Goal: Information Seeking & Learning: Compare options

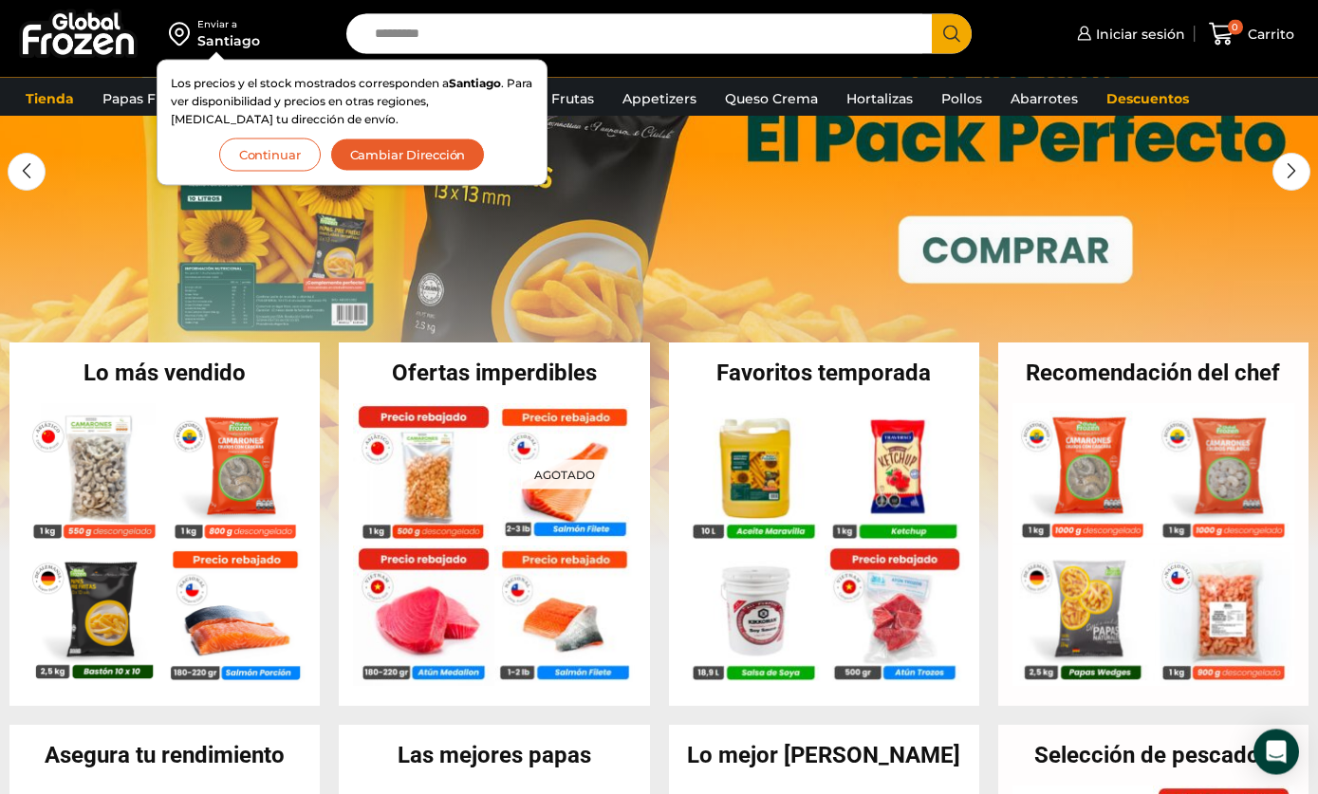
scroll to position [287, 0]
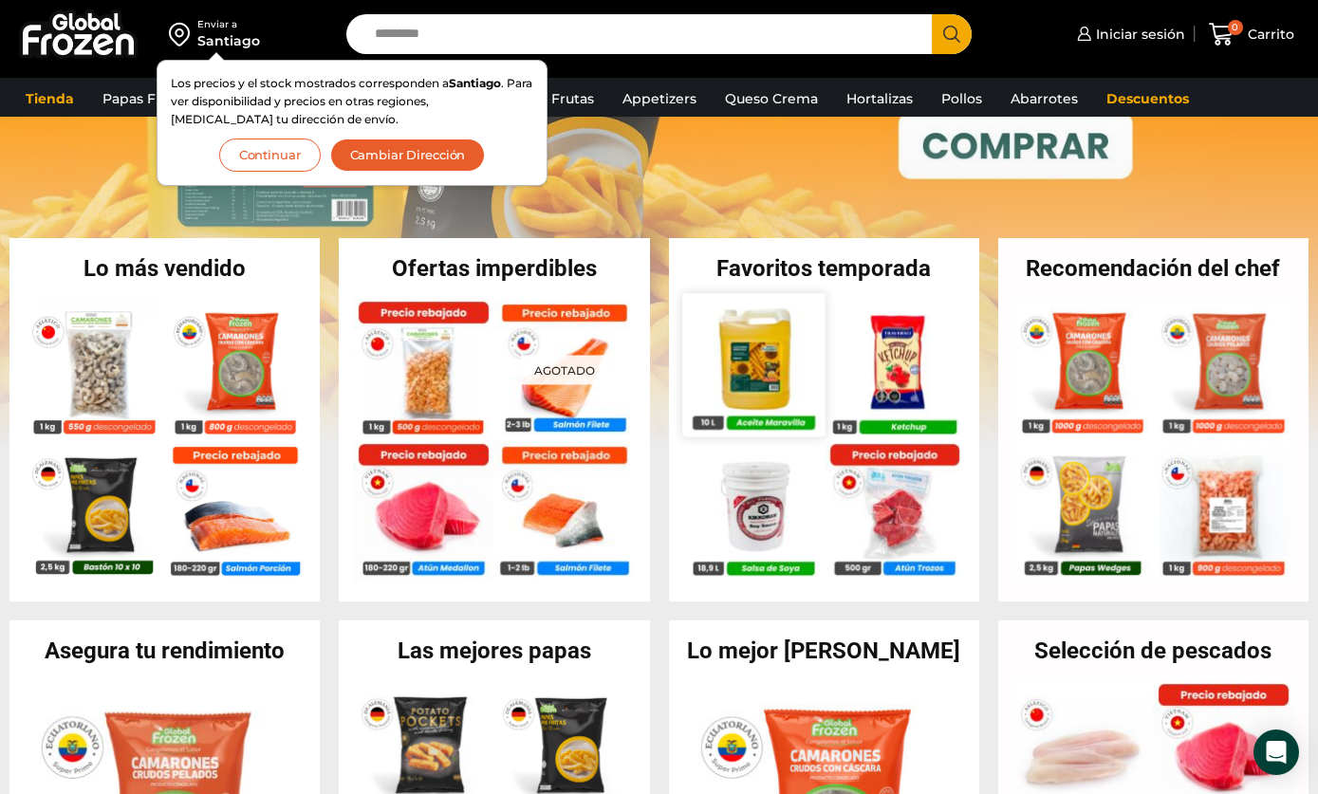
click at [771, 379] on img at bounding box center [753, 364] width 142 height 142
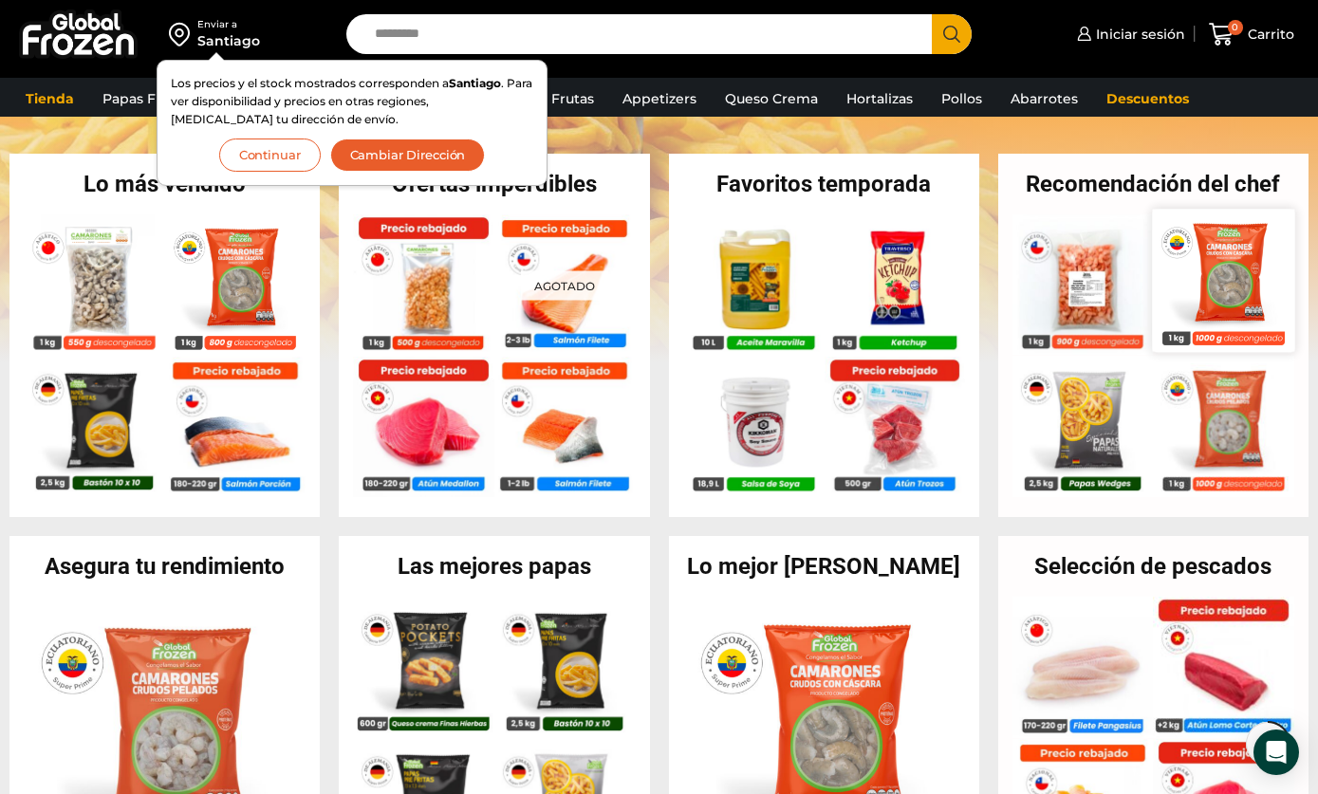
click at [1197, 308] on img at bounding box center [1224, 280] width 142 height 142
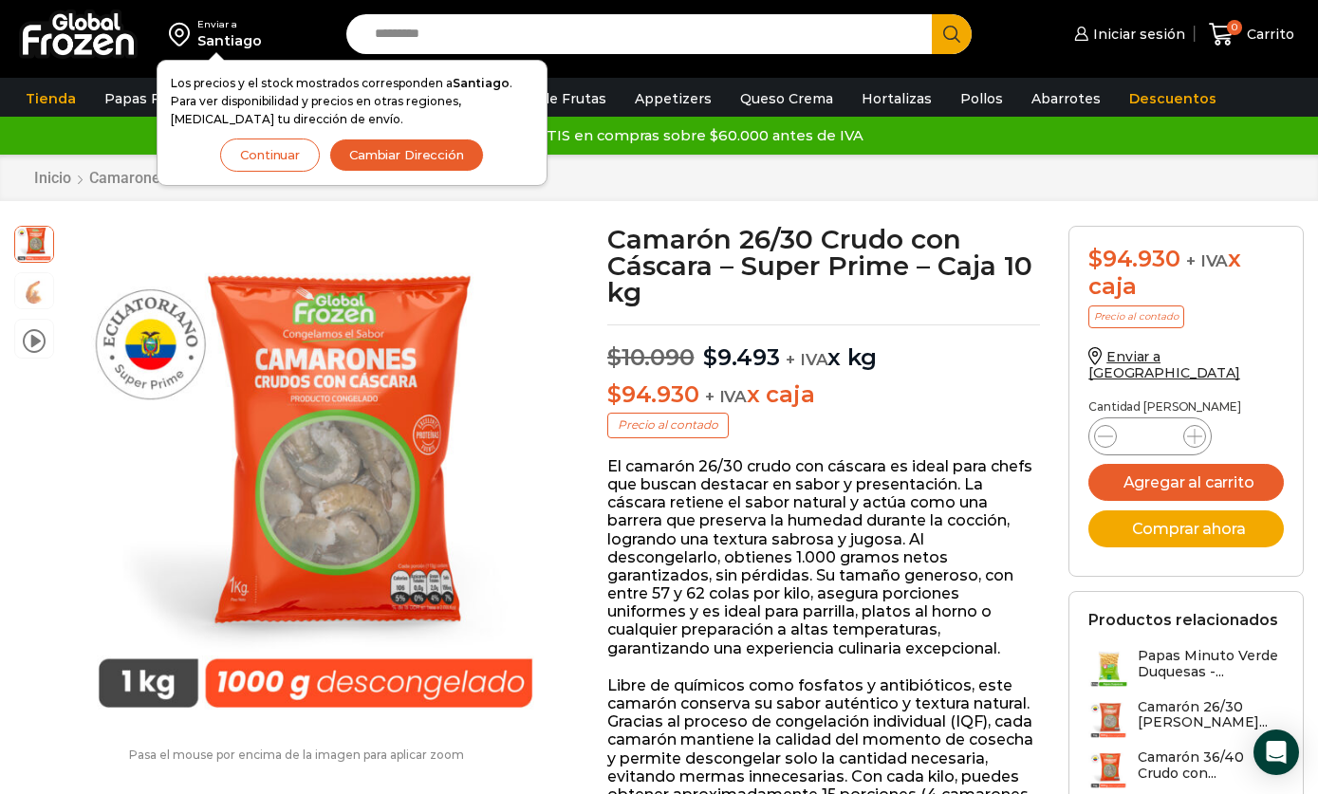
click at [290, 163] on button "Continuar" at bounding box center [270, 155] width 100 height 33
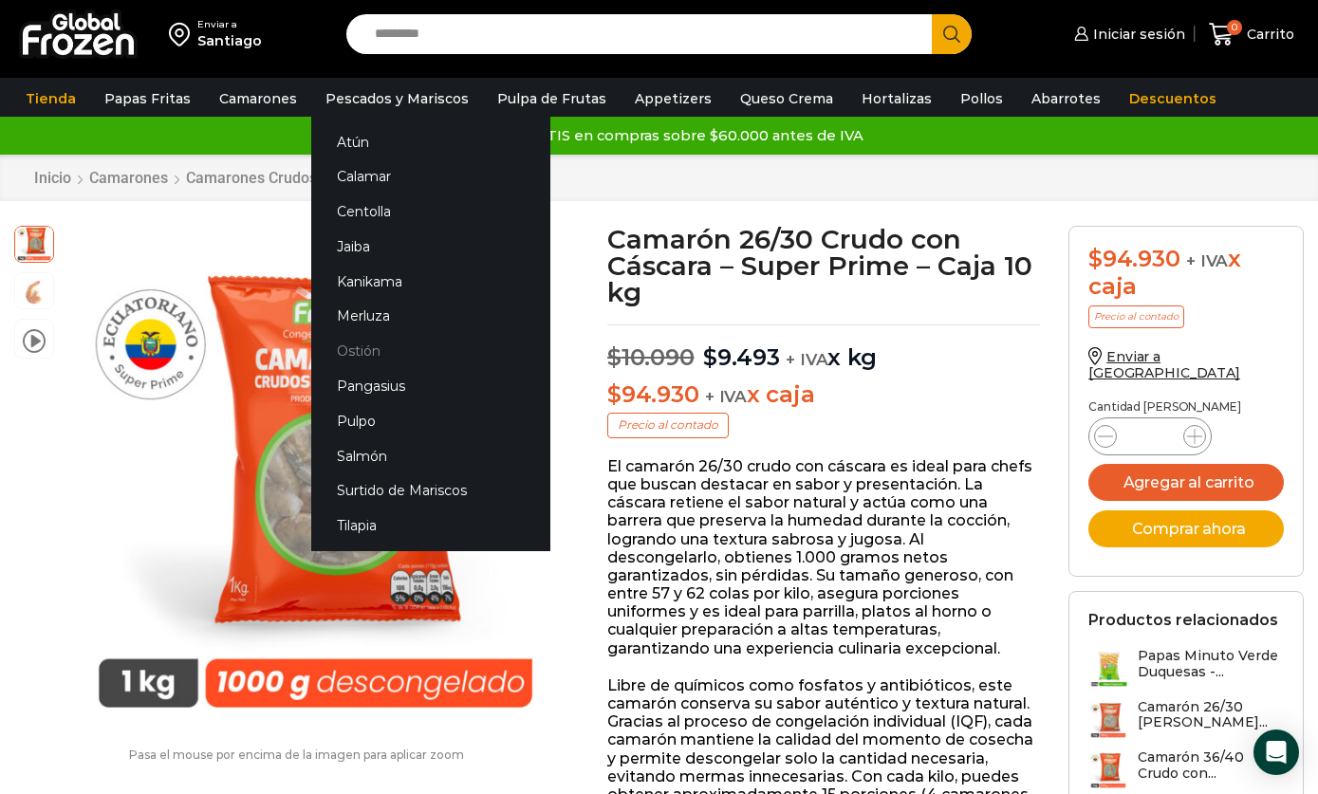
click at [425, 338] on link "Ostión" at bounding box center [430, 351] width 239 height 35
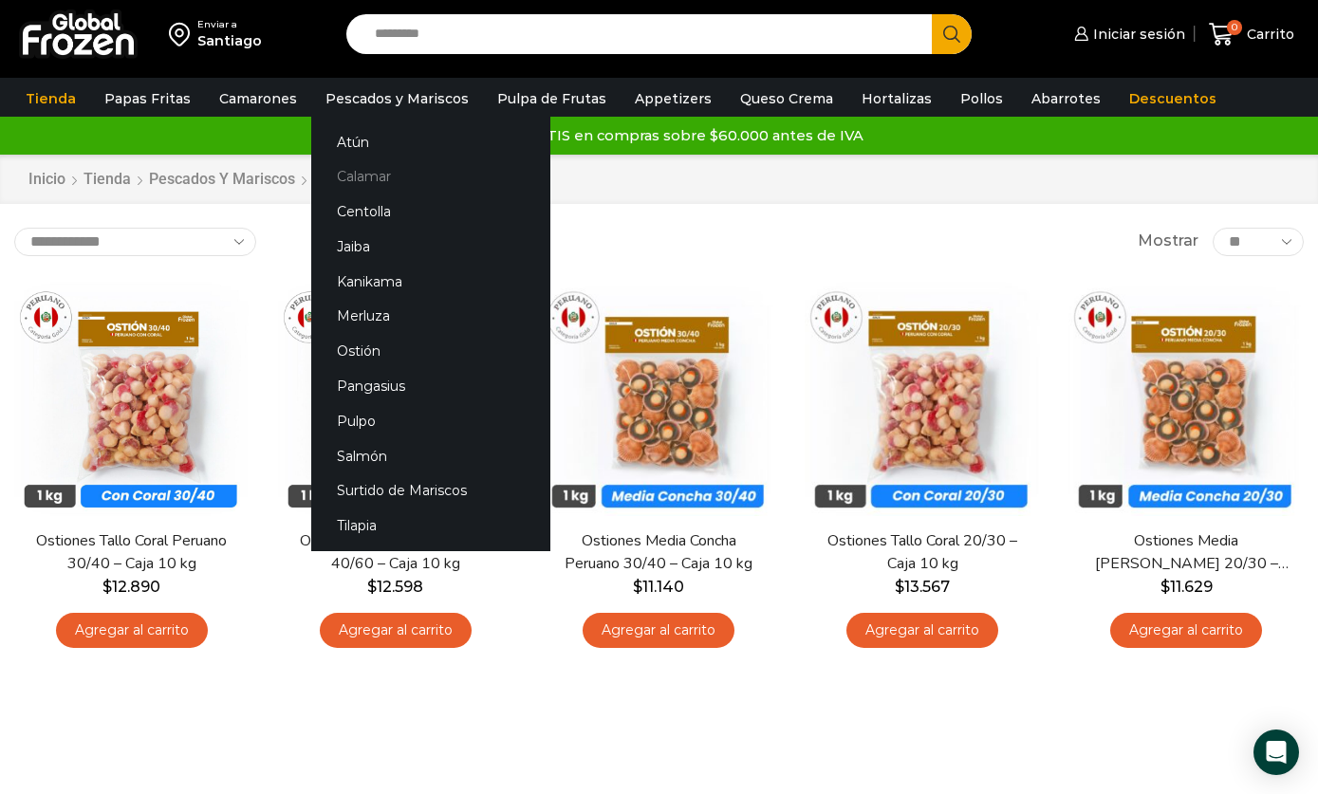
click at [439, 180] on link "Calamar" at bounding box center [430, 176] width 239 height 35
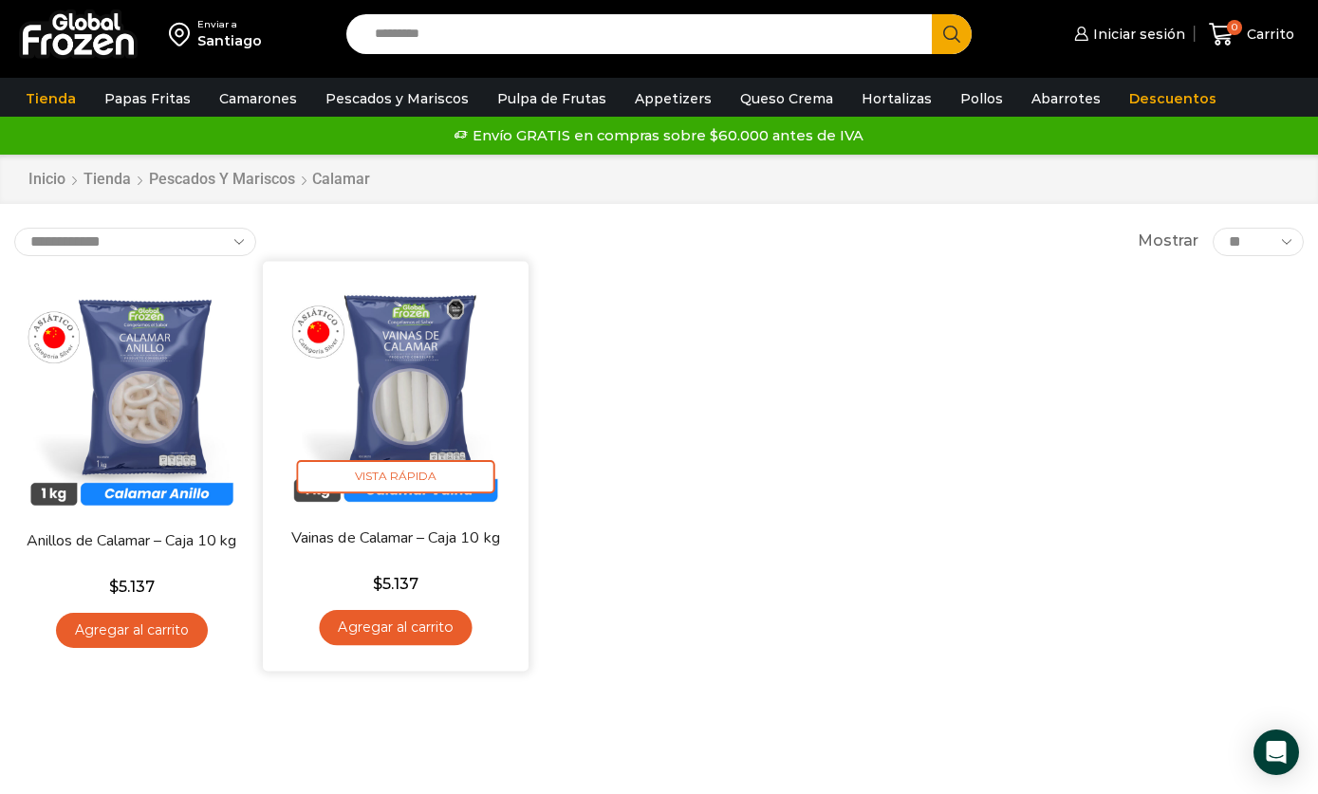
click at [424, 392] on img at bounding box center [395, 393] width 237 height 237
click at [435, 381] on img at bounding box center [395, 393] width 237 height 237
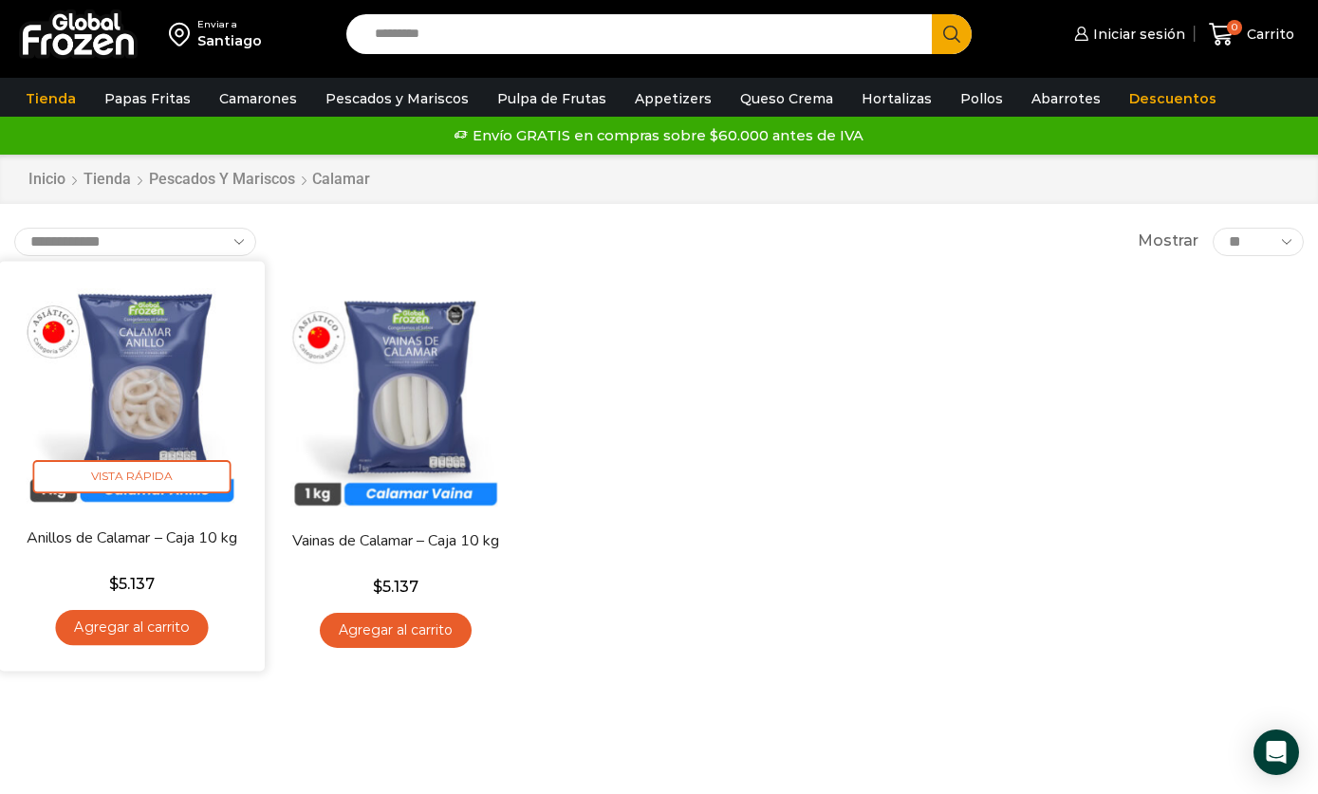
click at [177, 382] on img at bounding box center [131, 393] width 237 height 237
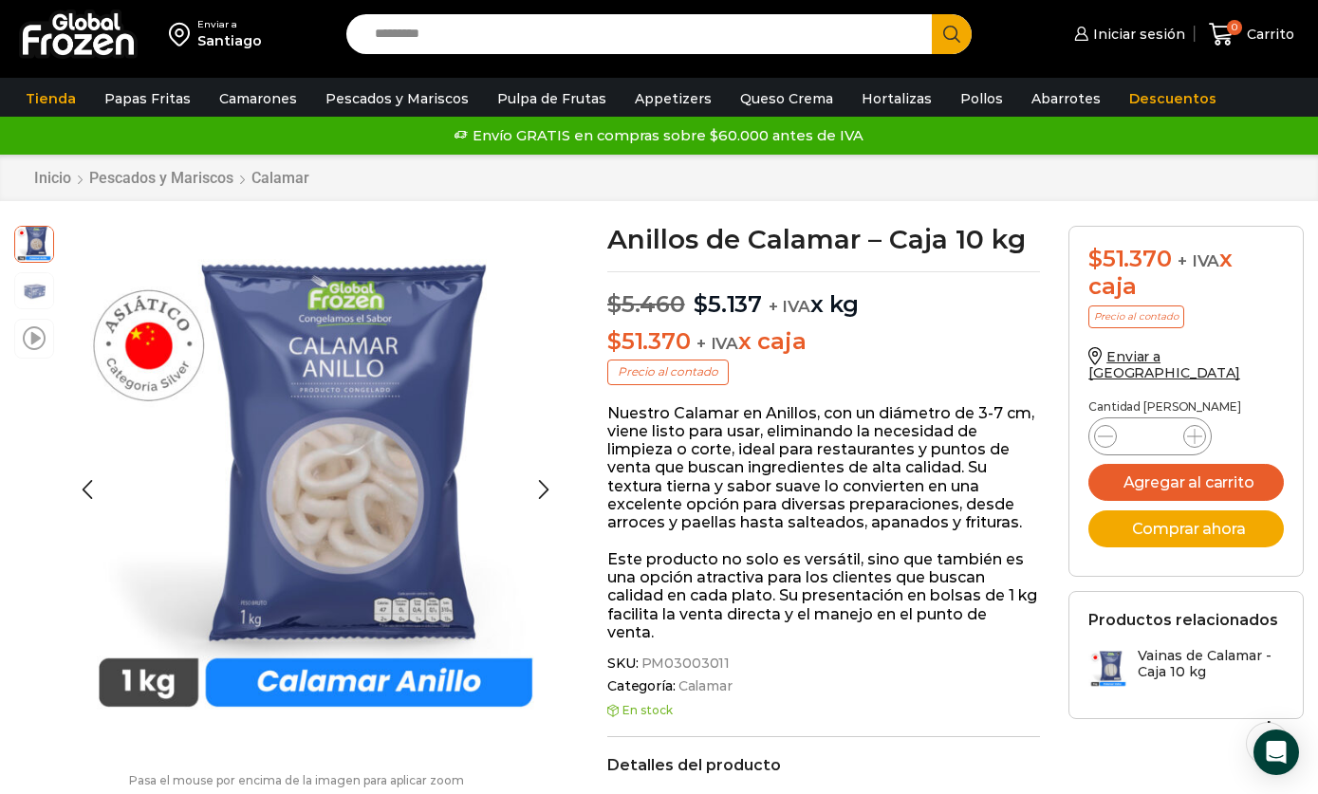
scroll to position [19, 0]
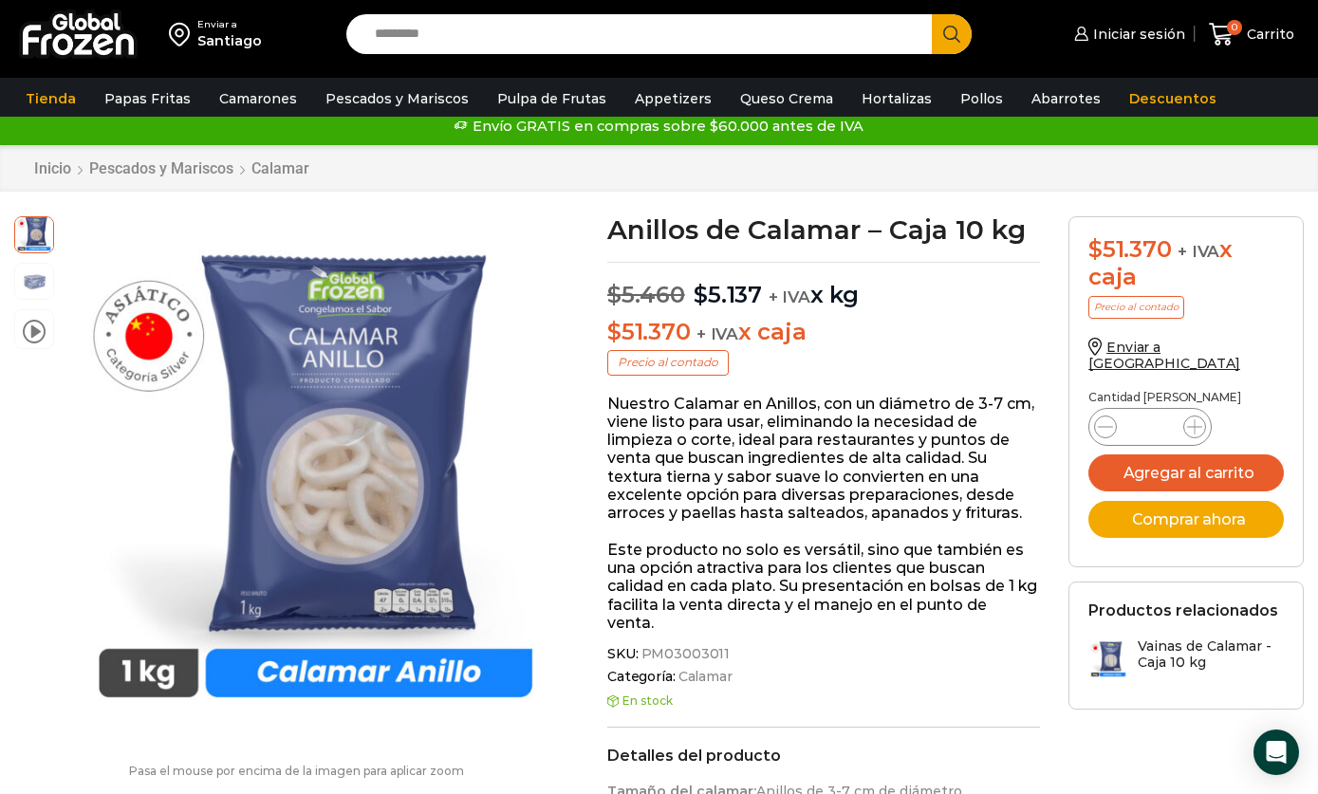
click at [1009, 449] on p "Nuestro Calamar en Anillos, con un diámetro de 3-7 cm, viene listo para usar, e…" at bounding box center [823, 458] width 433 height 127
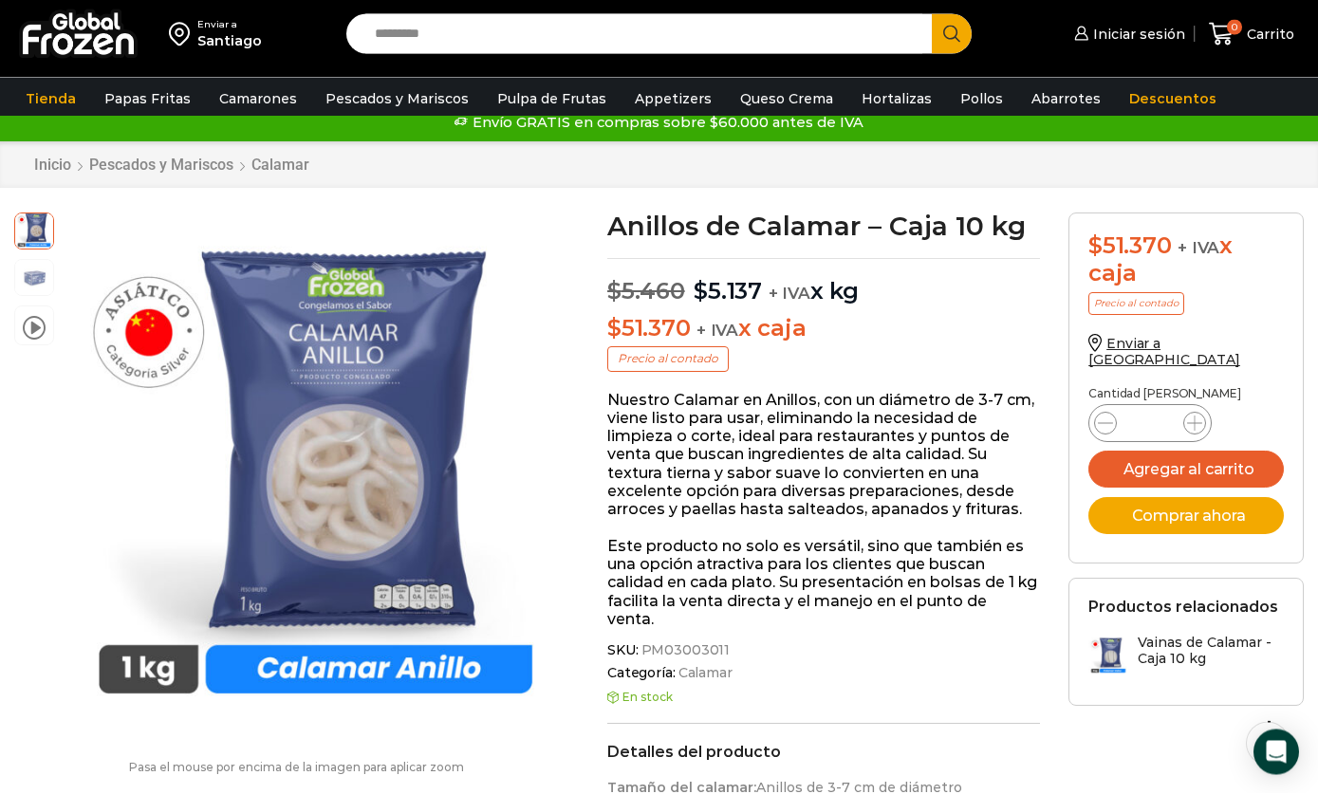
scroll to position [0, 0]
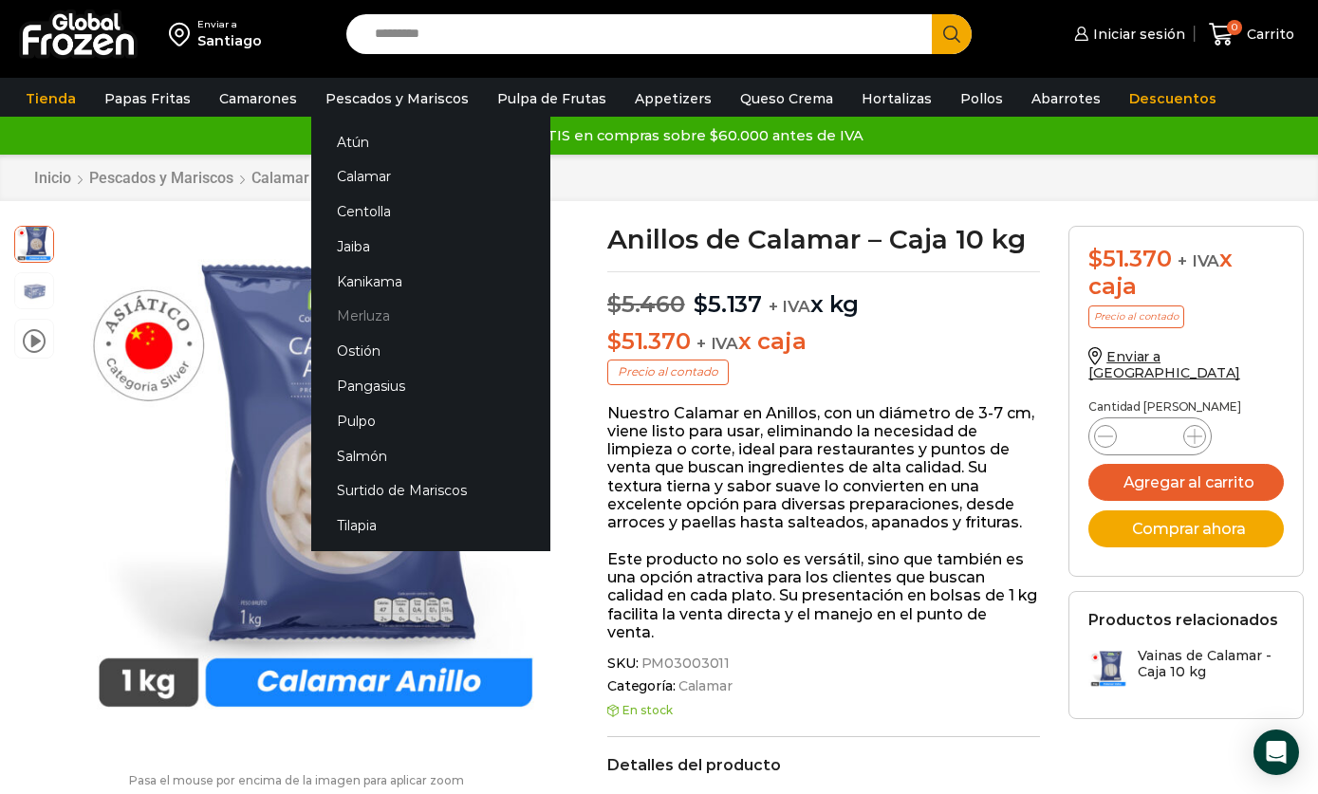
click at [412, 321] on link "Merluza" at bounding box center [430, 316] width 239 height 35
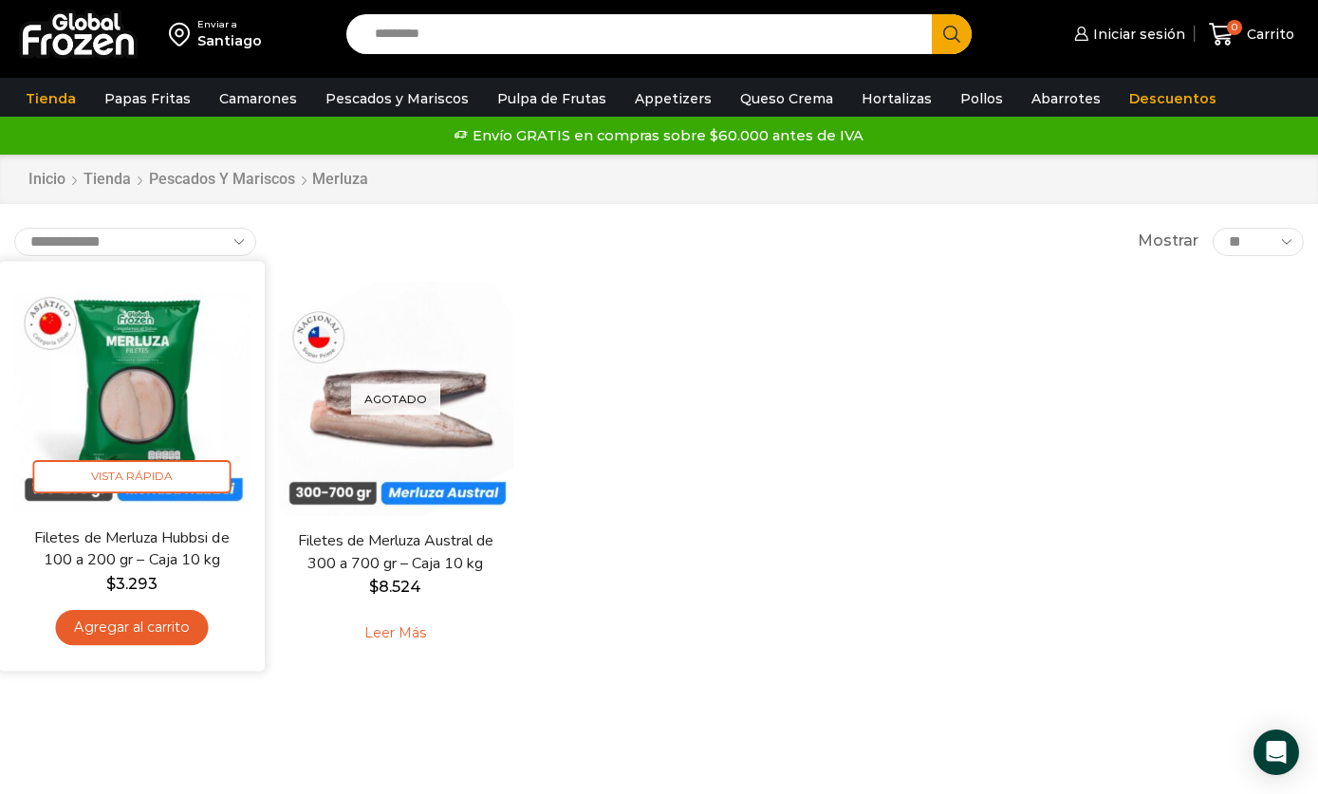
click at [151, 411] on img at bounding box center [131, 393] width 237 height 237
click at [188, 377] on img at bounding box center [131, 393] width 237 height 237
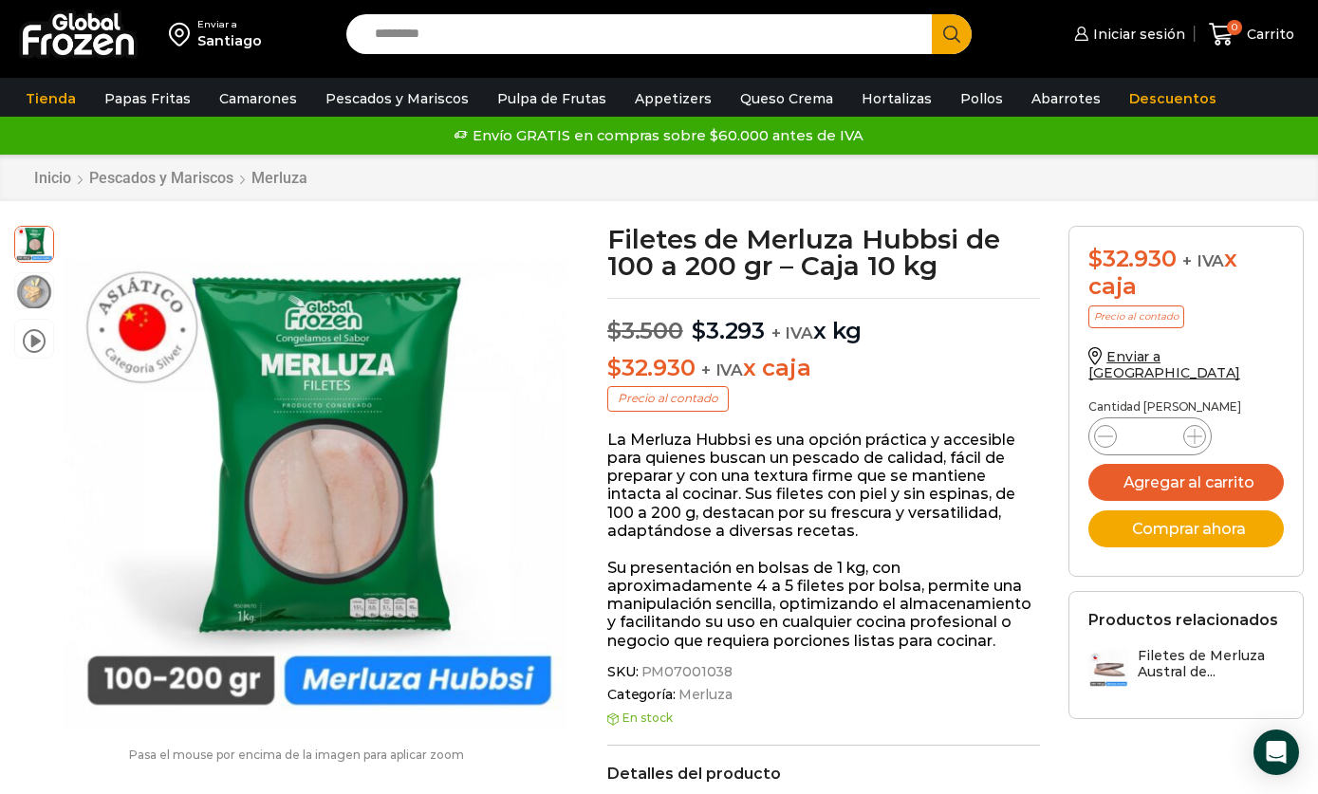
scroll to position [13, 0]
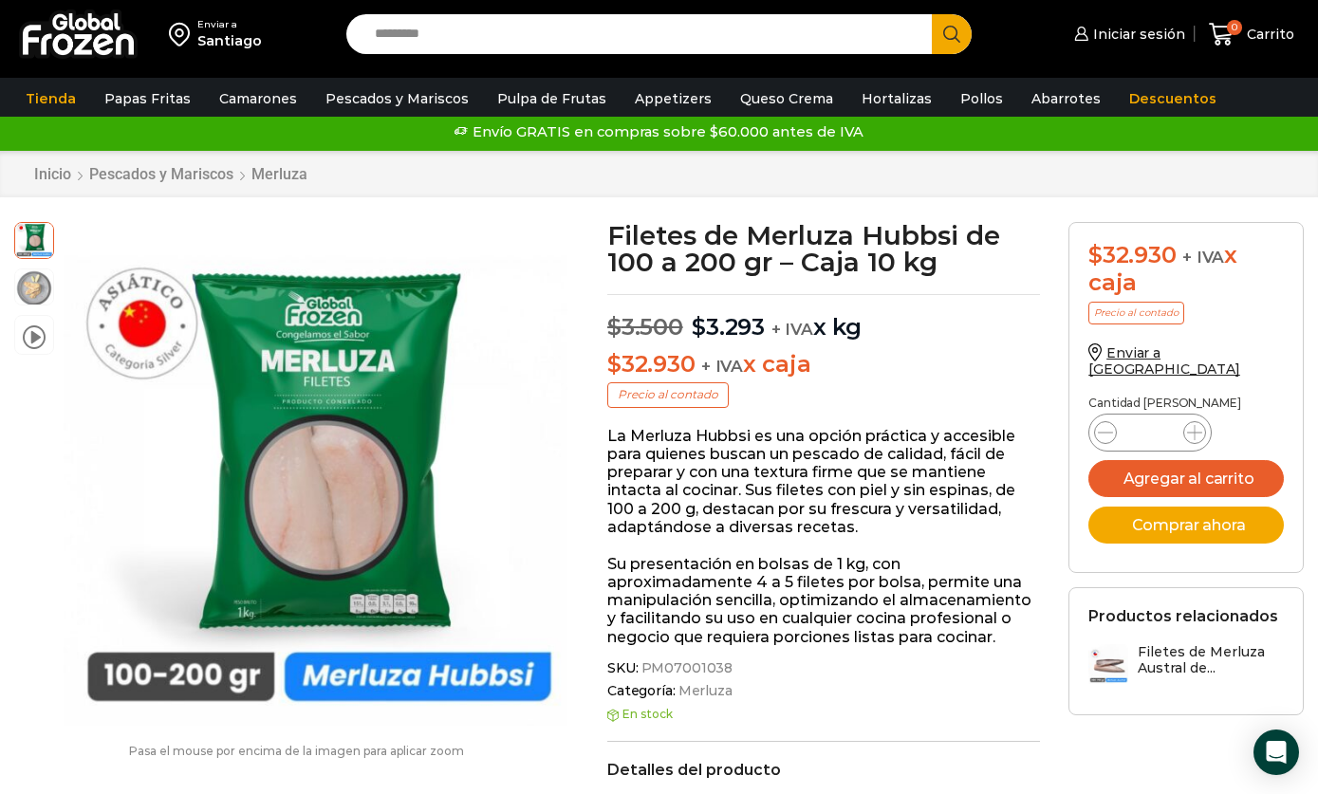
click at [973, 565] on p "Su presentación en bolsas de 1 kg, con aproximadamente 4 a 5 filetes por bolsa,…" at bounding box center [823, 600] width 433 height 91
